Goal: Task Accomplishment & Management: Manage account settings

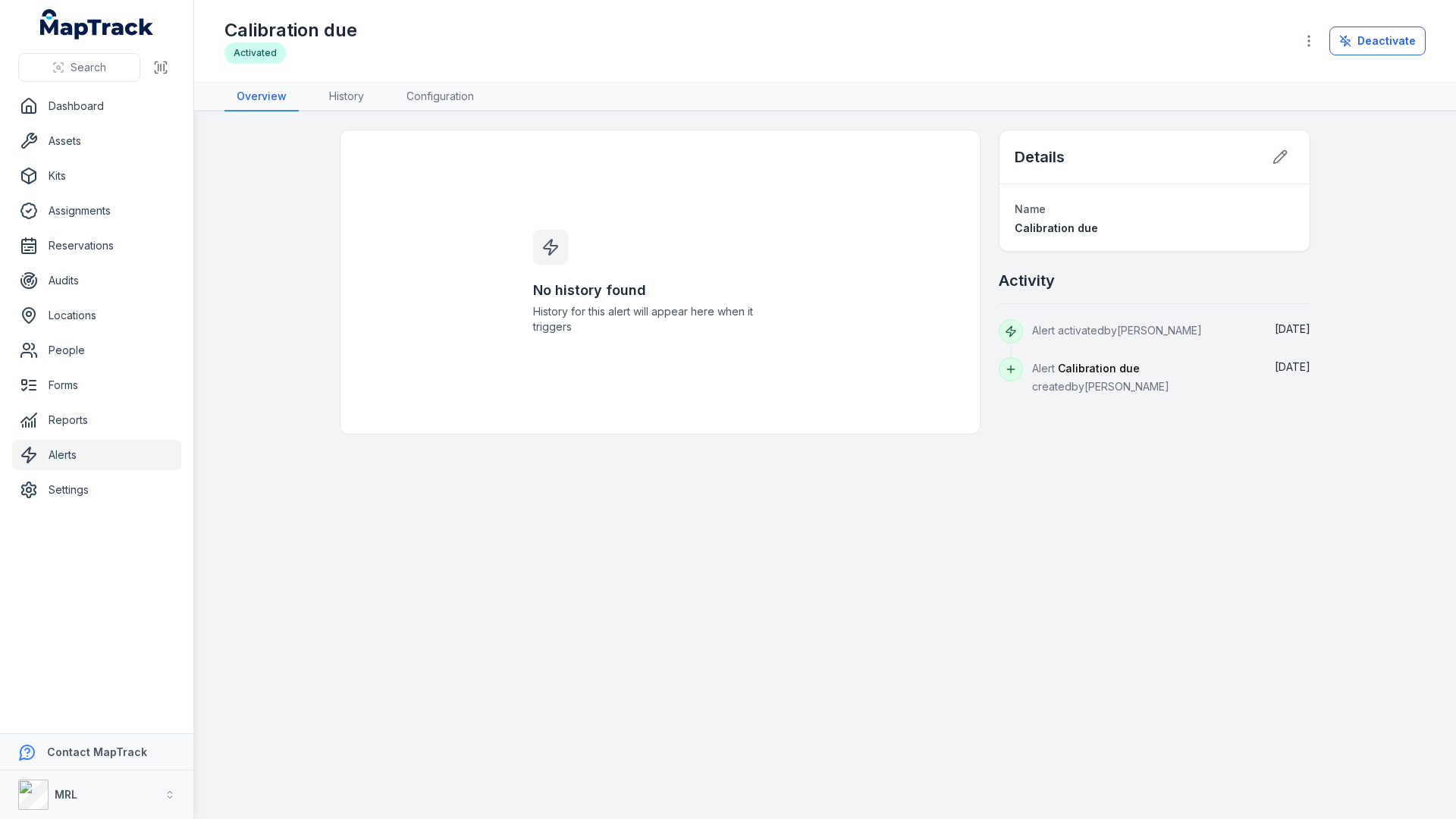
click at [70, 453] on link "Alerts" at bounding box center [96, 455] width 169 height 30
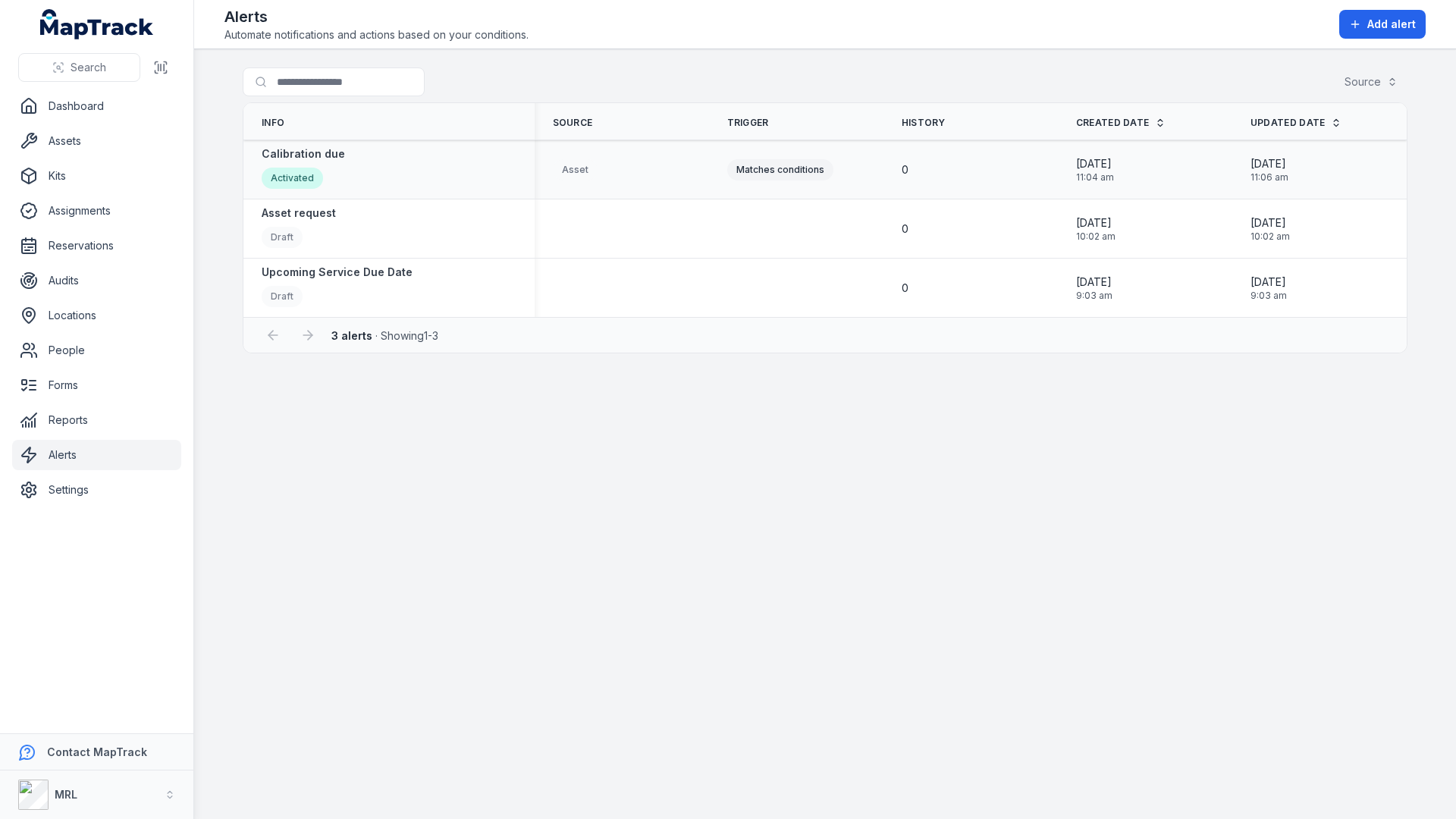
click at [256, 145] on div "Calibration due Activated" at bounding box center [389, 169] width 292 height 58
click at [289, 157] on strong "Calibration due" at bounding box center [303, 154] width 83 height 15
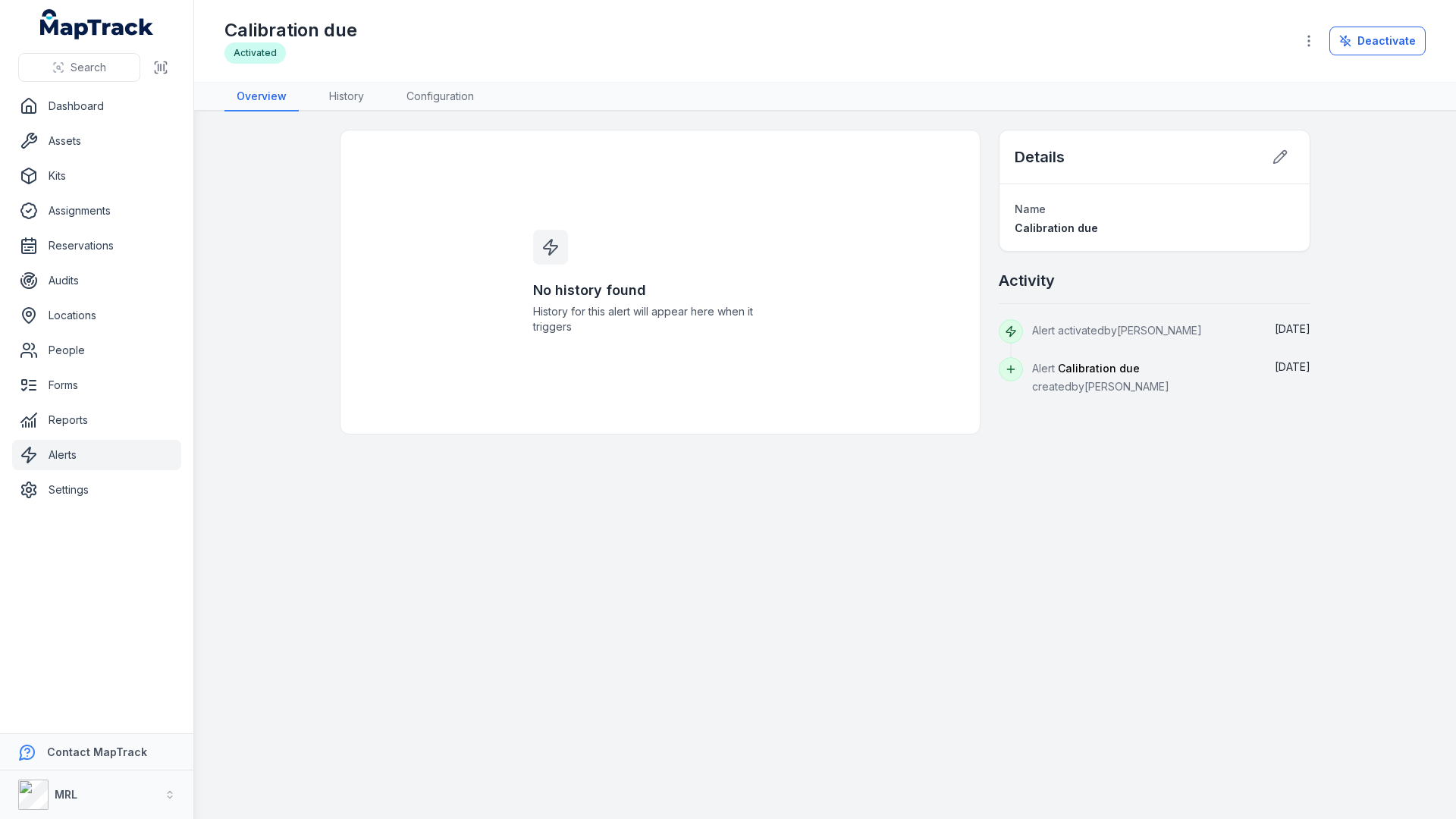
click at [101, 463] on link "Alerts" at bounding box center [96, 455] width 169 height 30
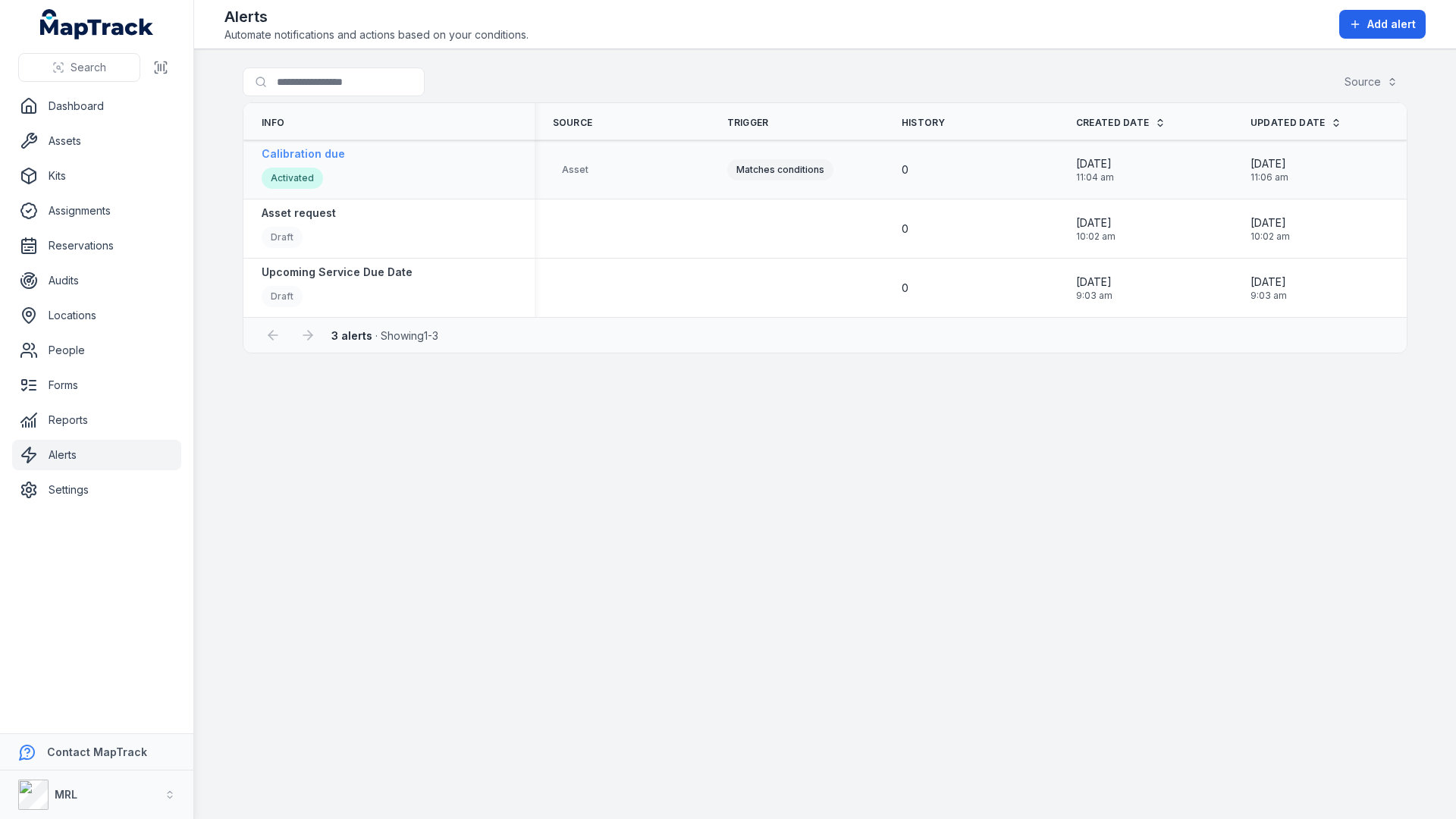
click at [301, 156] on strong "Calibration due" at bounding box center [303, 154] width 83 height 15
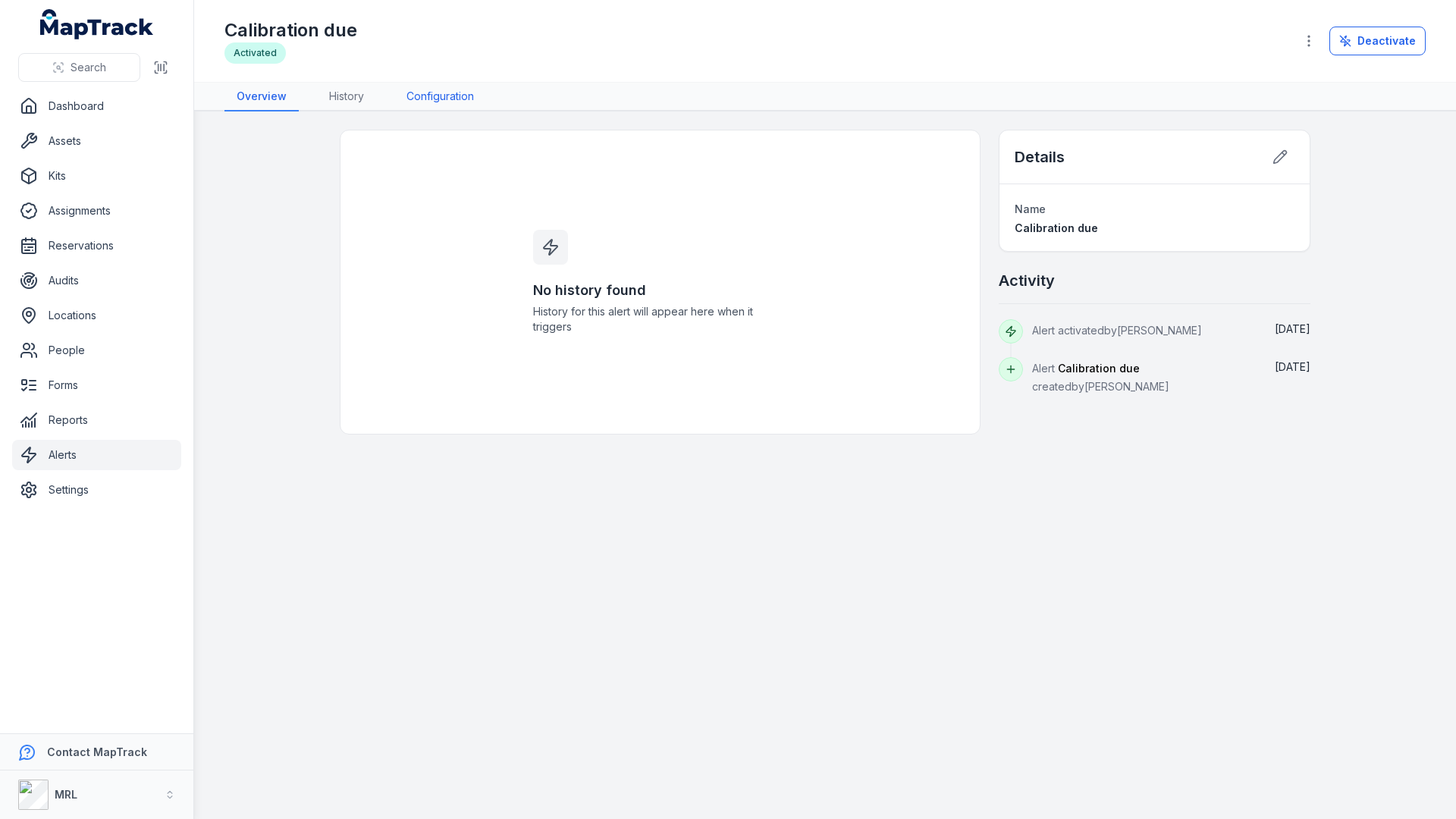
click at [440, 93] on link "Configuration" at bounding box center [440, 96] width 92 height 29
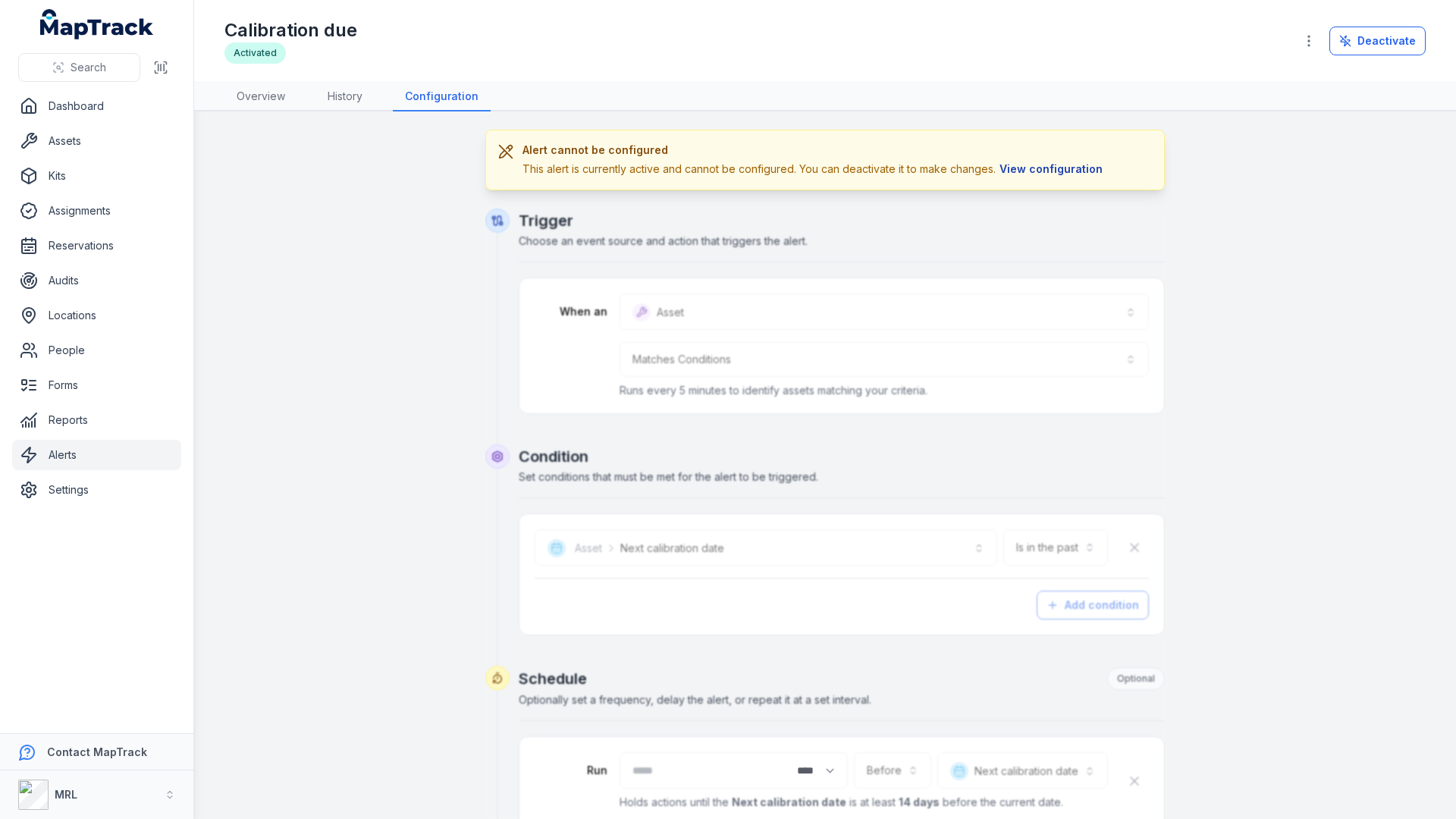
click at [1066, 165] on button "View configuration" at bounding box center [1050, 169] width 110 height 17
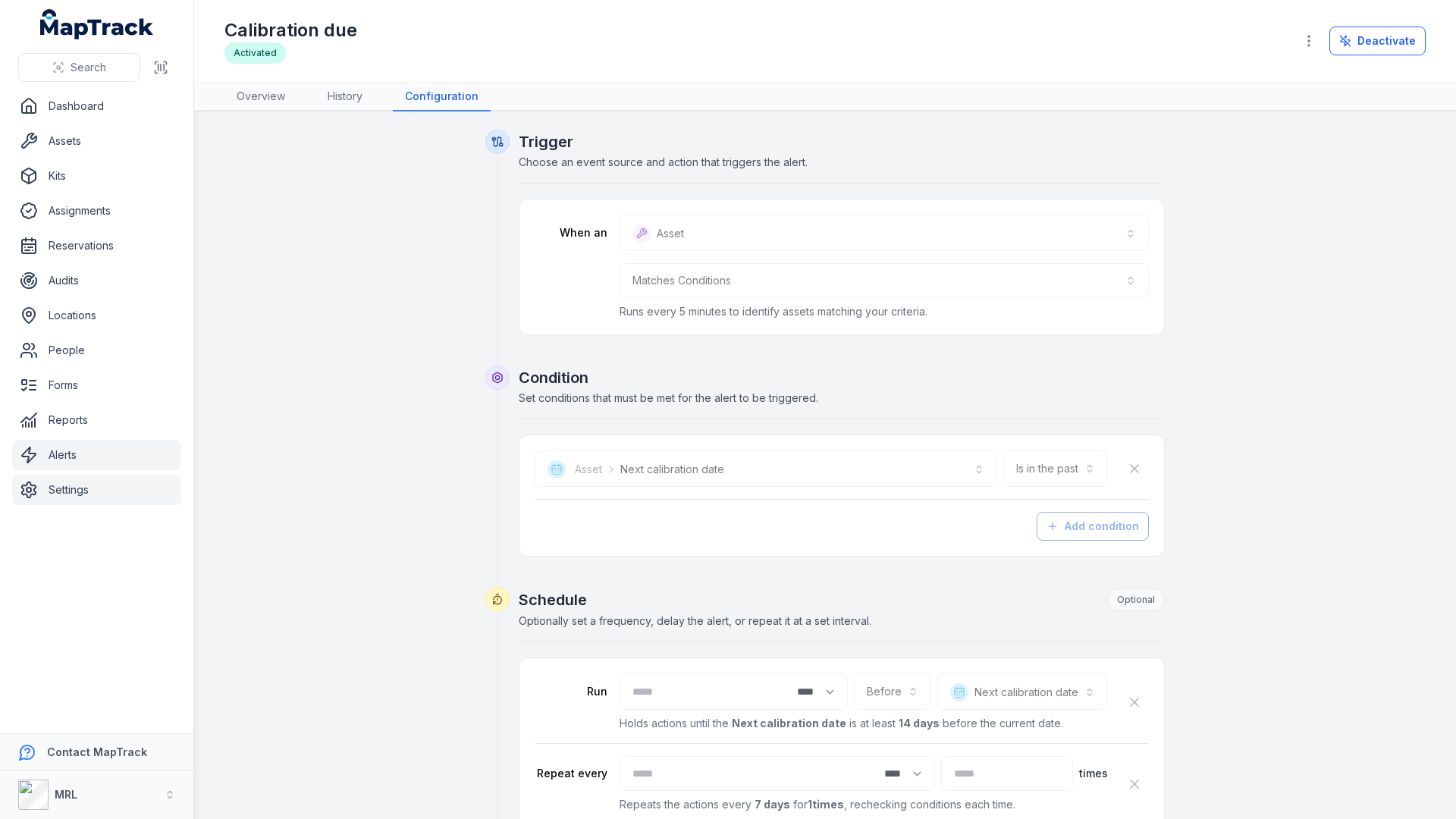
click at [67, 500] on link "Settings" at bounding box center [96, 490] width 169 height 30
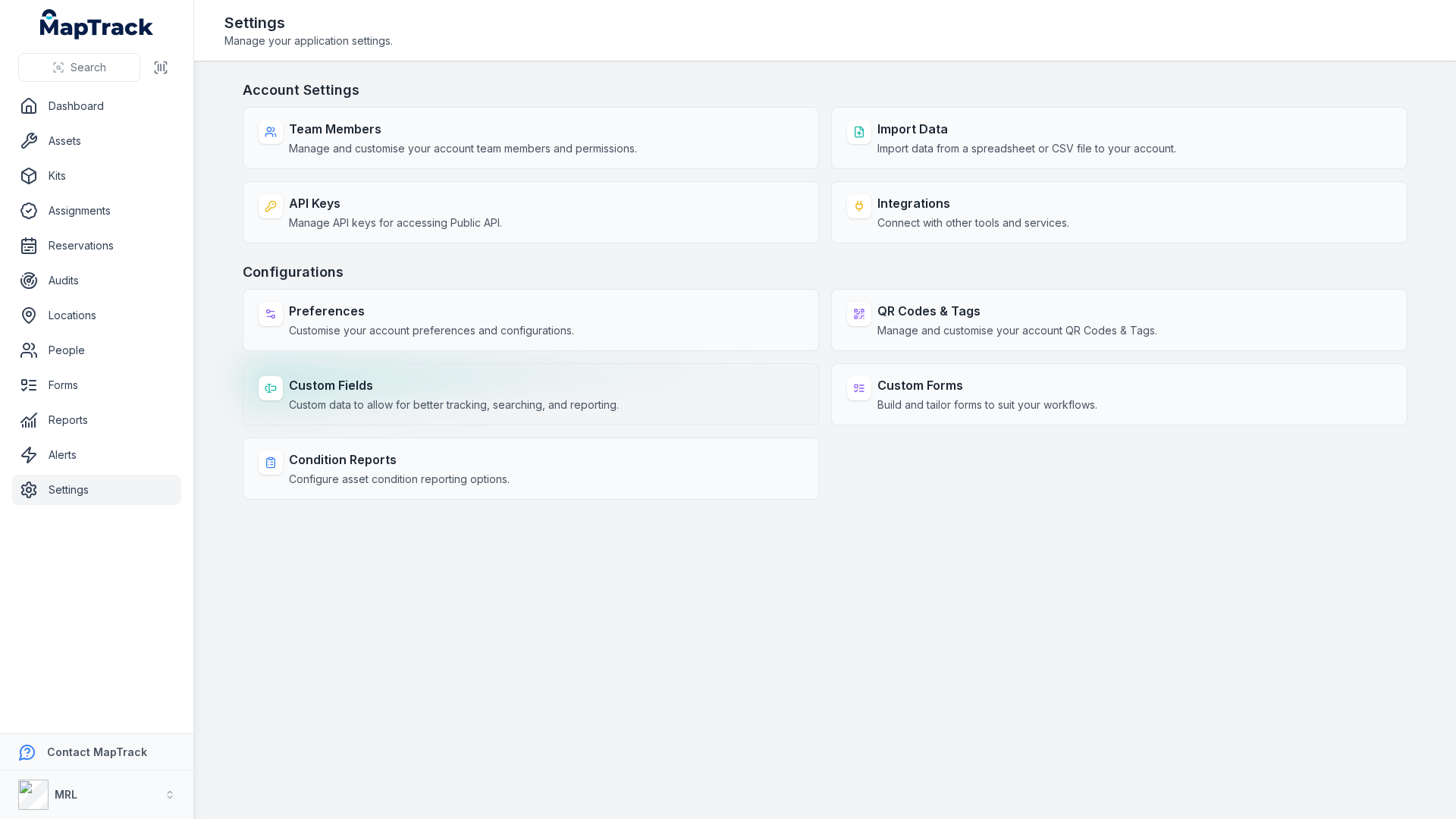
click at [326, 394] on strong "Custom Fields" at bounding box center [453, 384] width 330 height 18
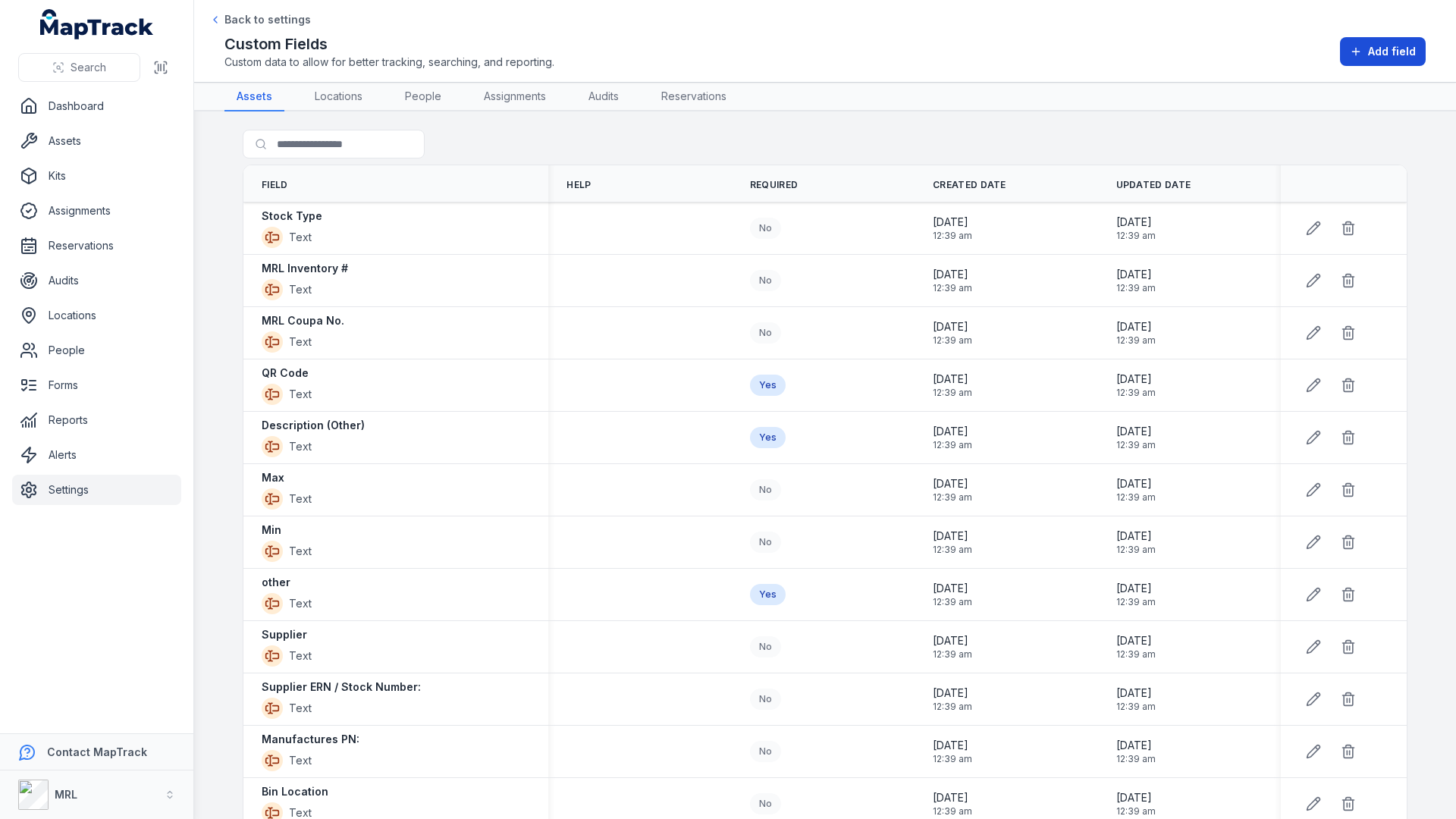
click at [1351, 54] on icon at bounding box center [1355, 51] width 12 height 12
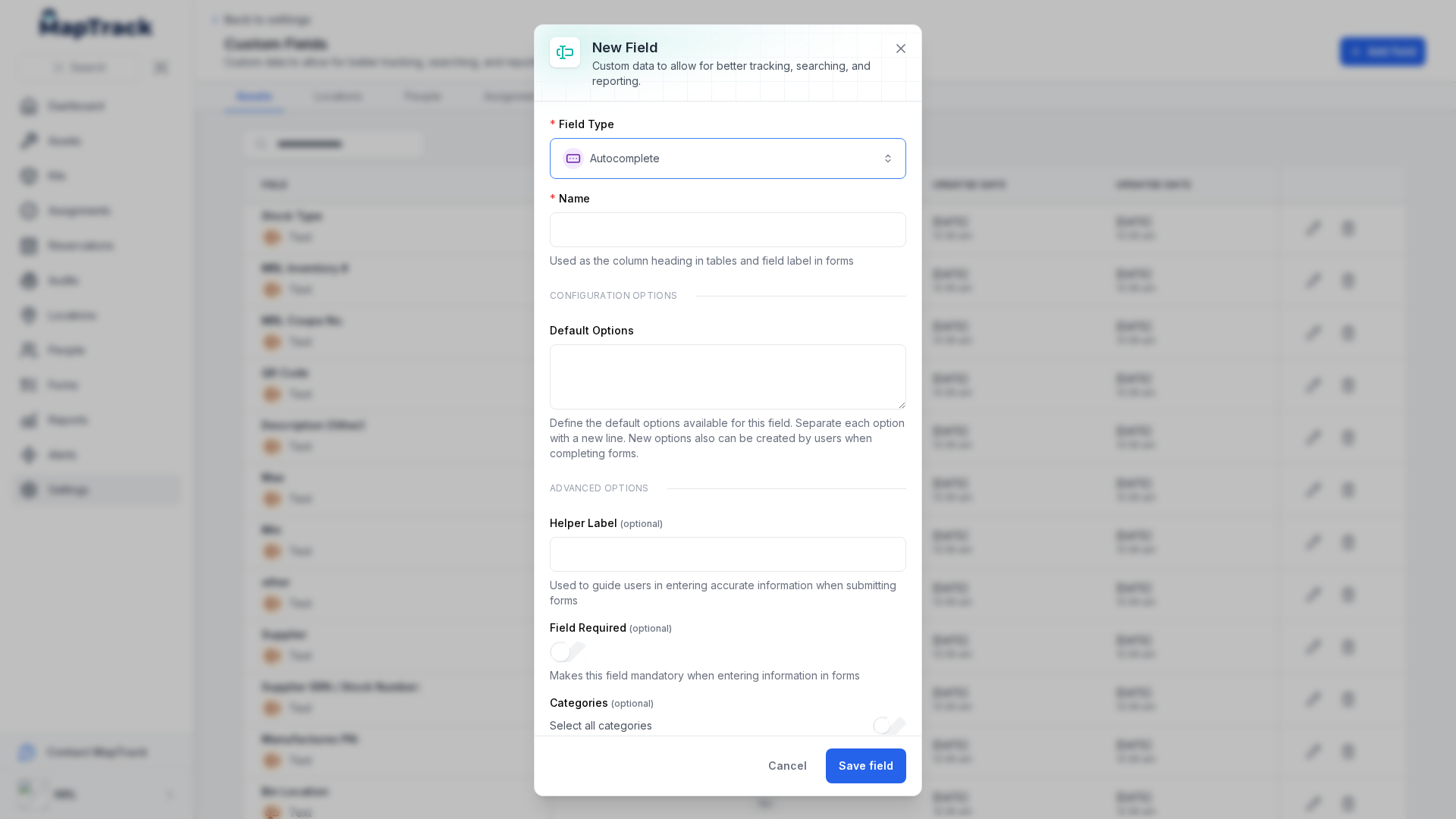
click at [700, 161] on button "**********" at bounding box center [727, 159] width 356 height 41
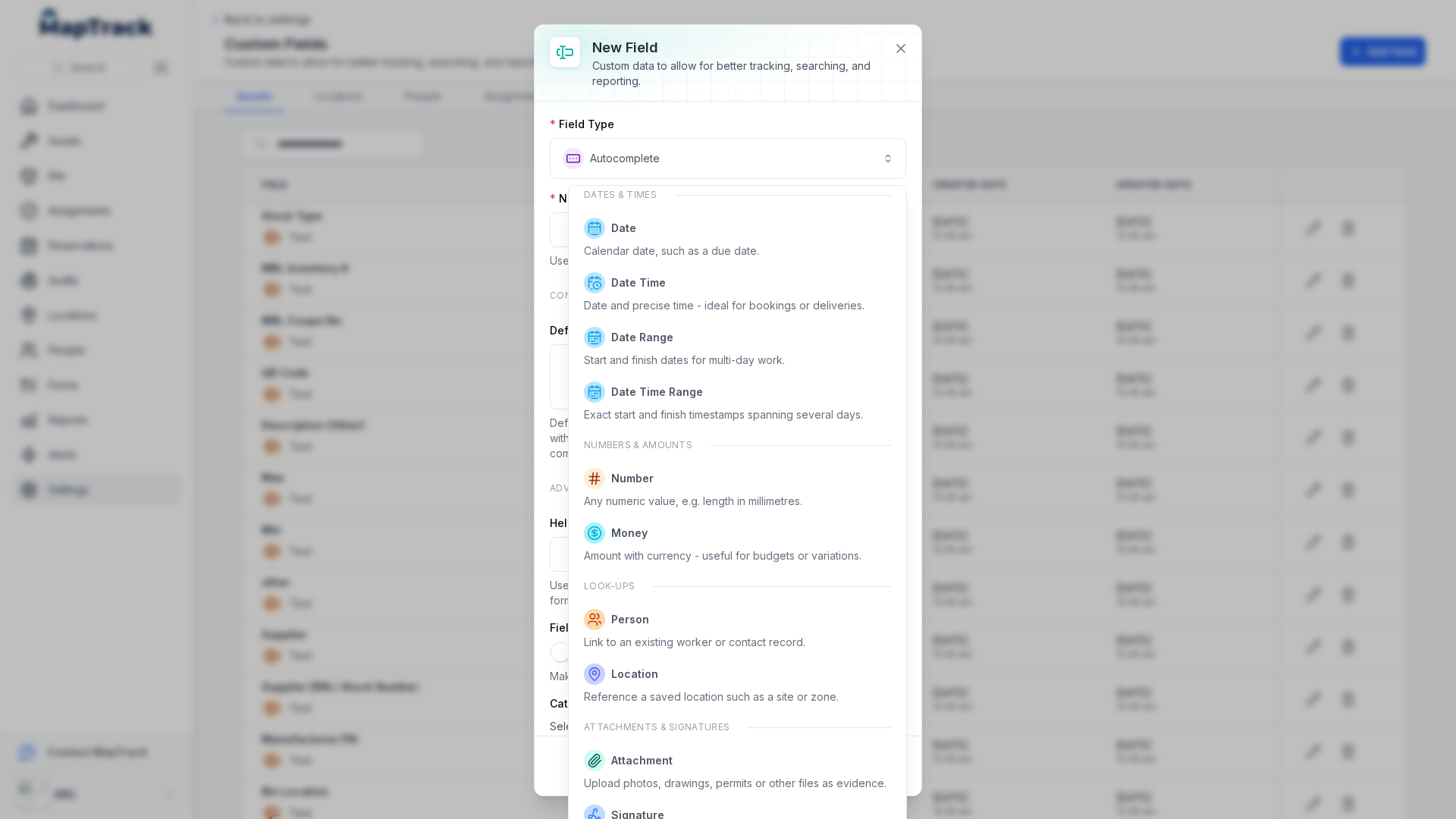
scroll to position [453, 0]
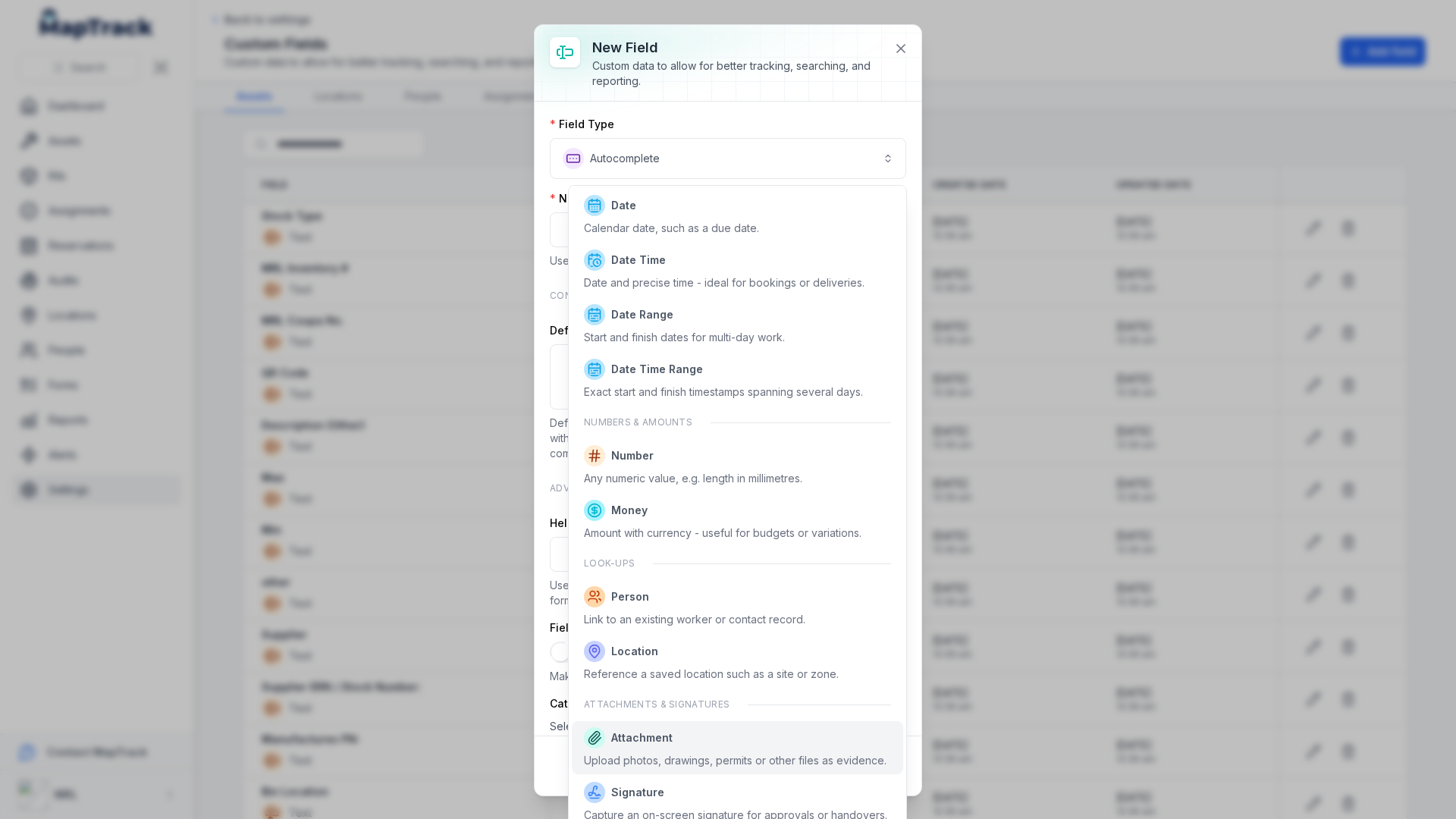
click at [668, 727] on span "Attachment" at bounding box center [735, 738] width 303 height 22
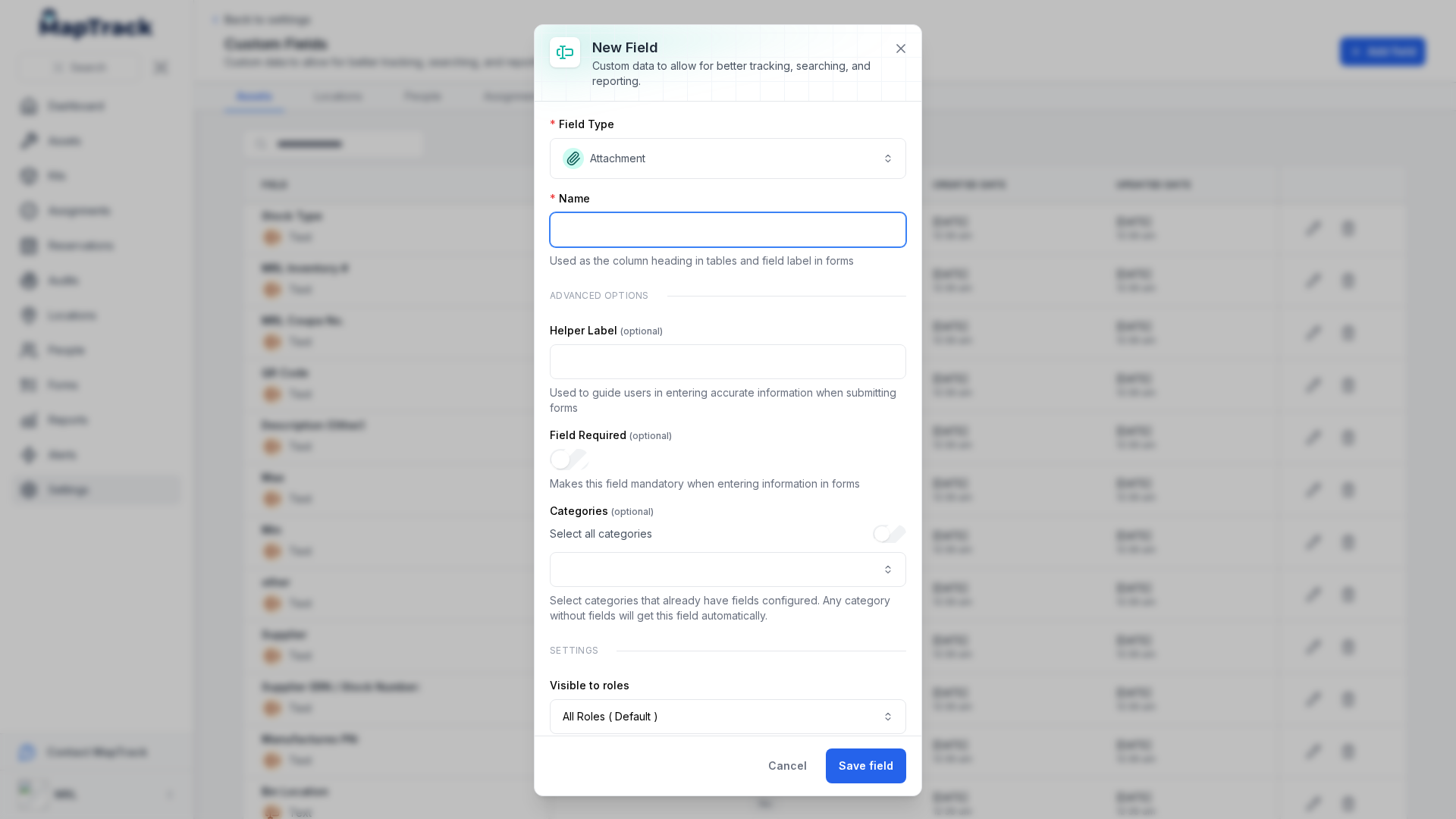
click at [595, 227] on input ":r1cm:-form-item-label" at bounding box center [727, 229] width 356 height 35
type input "**********"
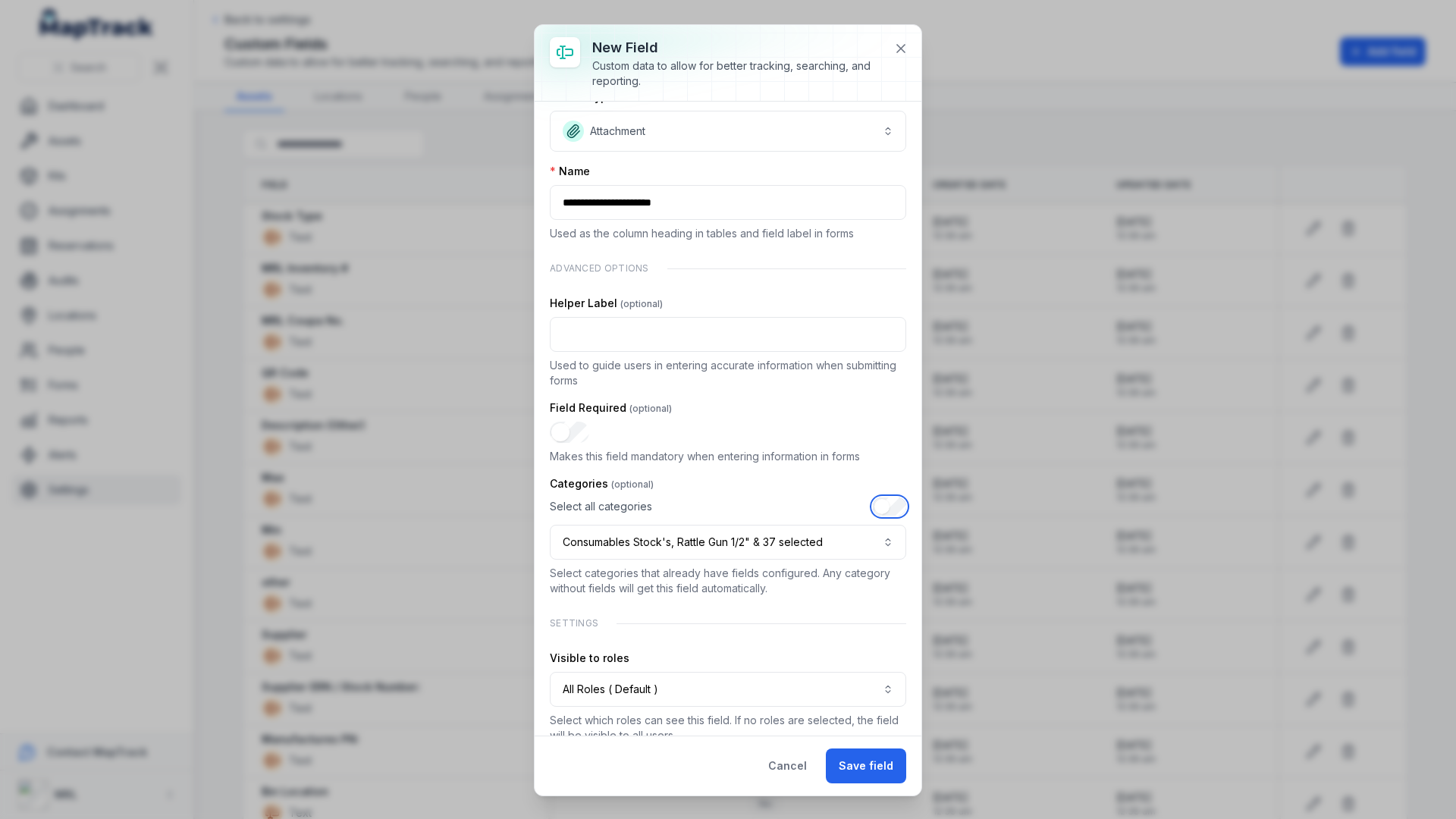
scroll to position [50, 0]
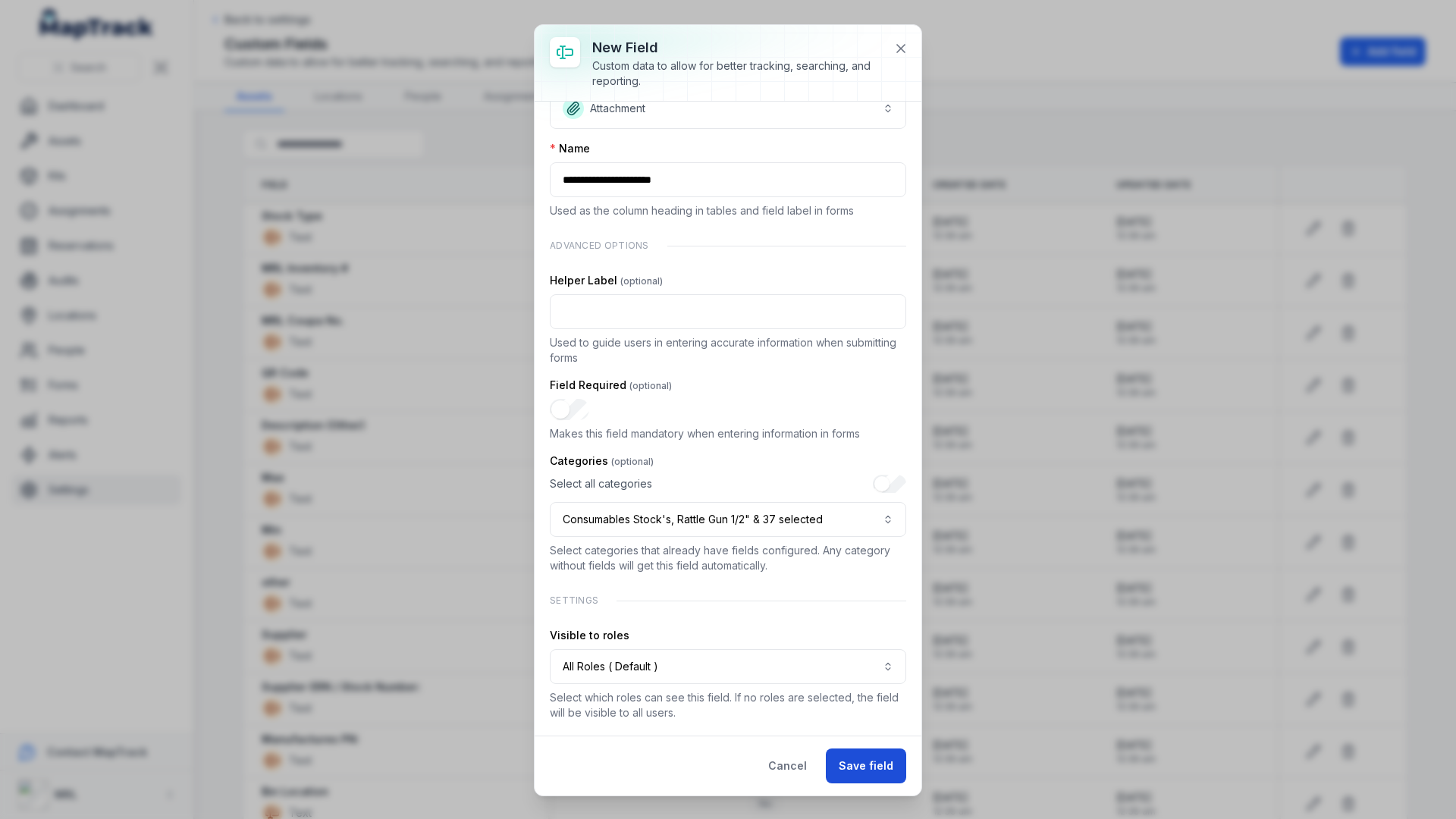
click at [876, 767] on button "Save field" at bounding box center [866, 766] width 80 height 35
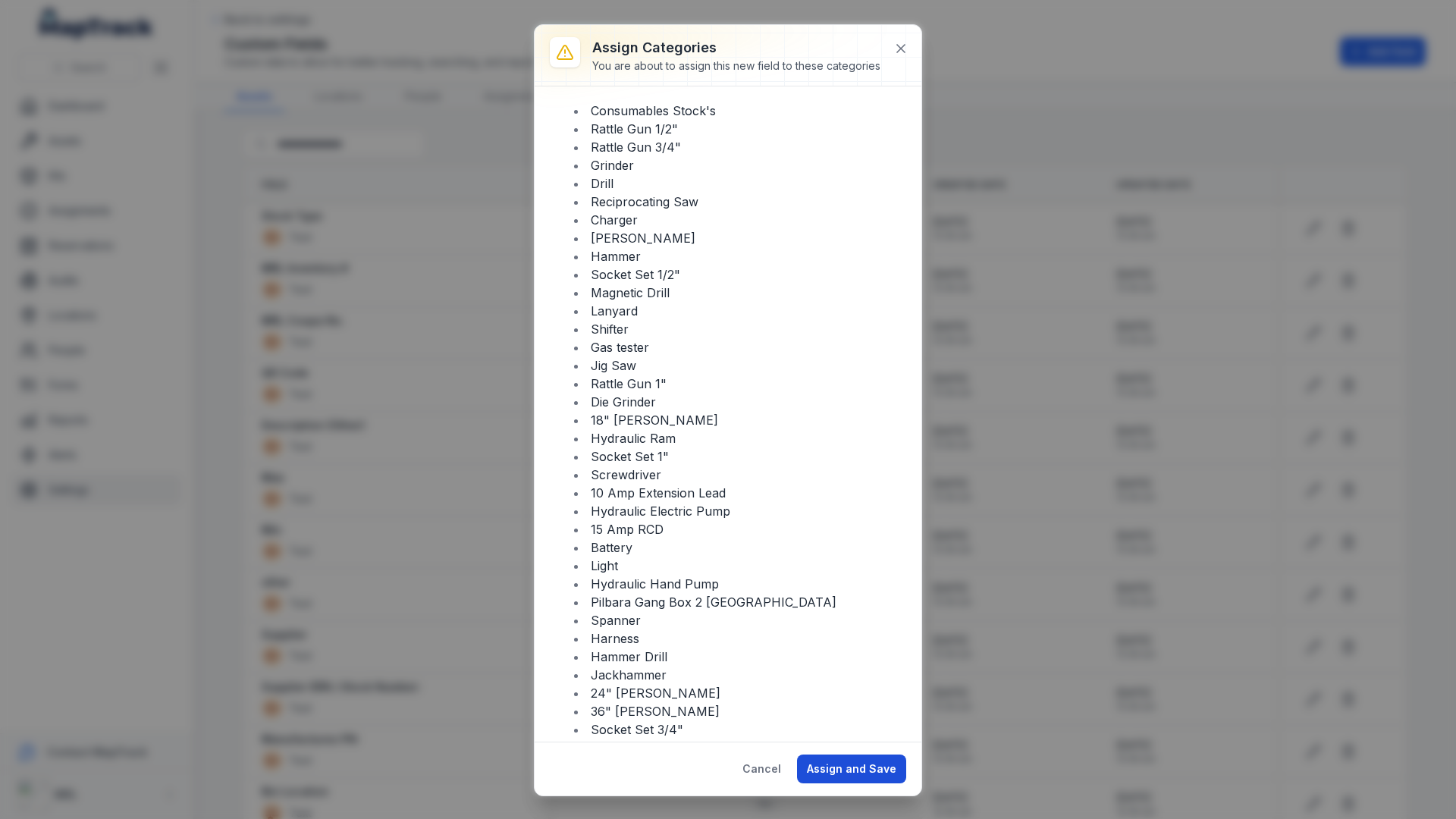
click at [865, 778] on button "Assign and Save" at bounding box center [851, 769] width 109 height 29
